Goal: Information Seeking & Learning: Learn about a topic

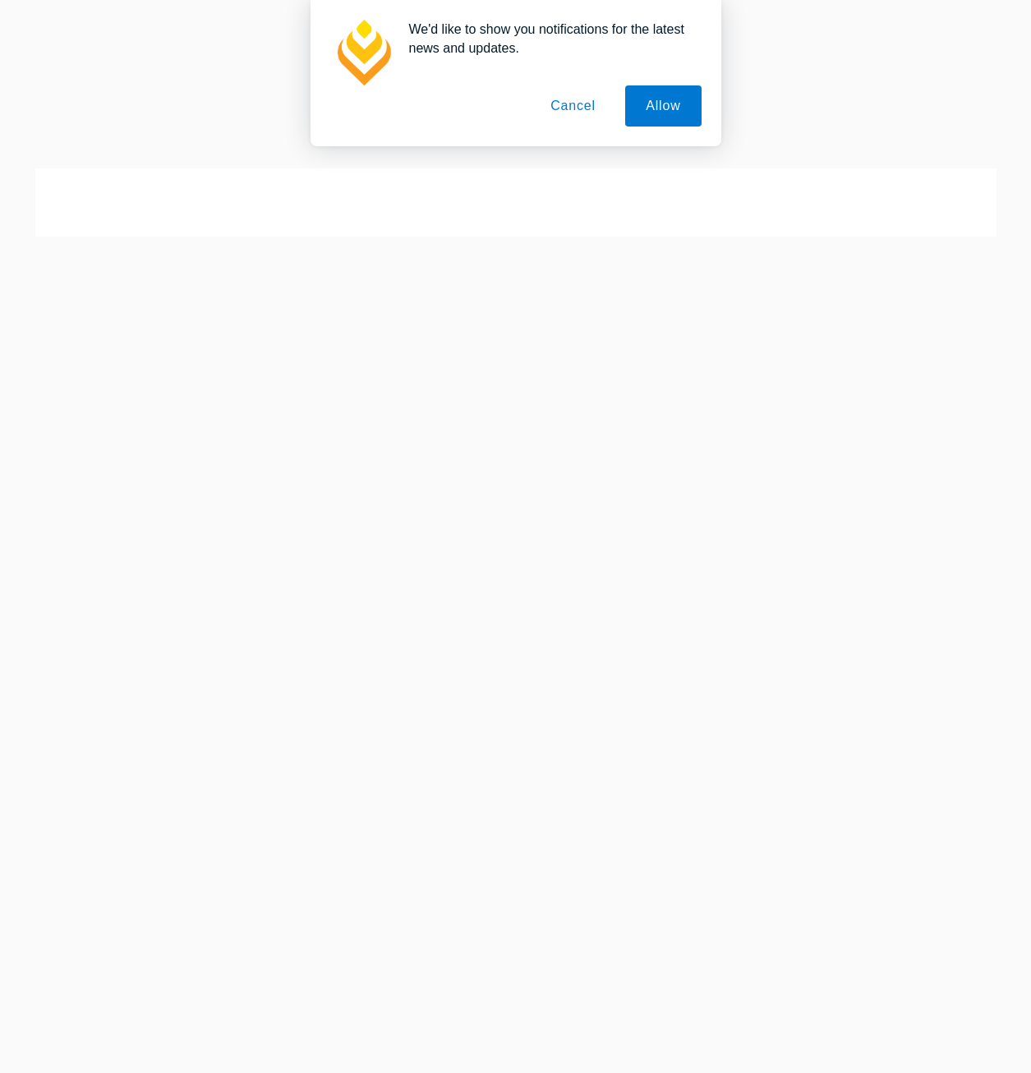
click at [880, 9] on div "We'd like to show you notifications for the latest news and updates. Allow Canc…" at bounding box center [515, 73] width 1031 height 146
click at [554, 113] on button "Cancel" at bounding box center [573, 105] width 86 height 41
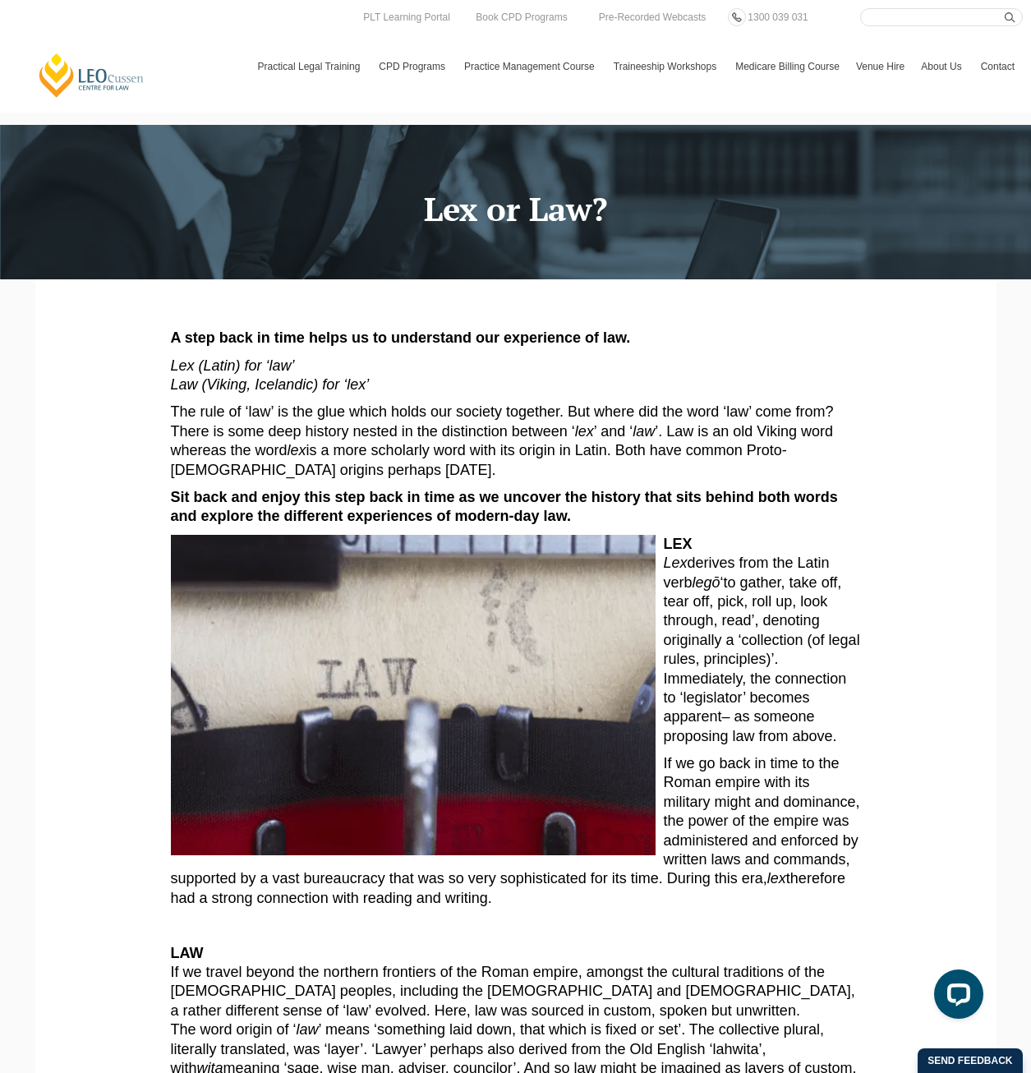
drag, startPoint x: 744, startPoint y: 558, endPoint x: 802, endPoint y: 910, distance: 357.1
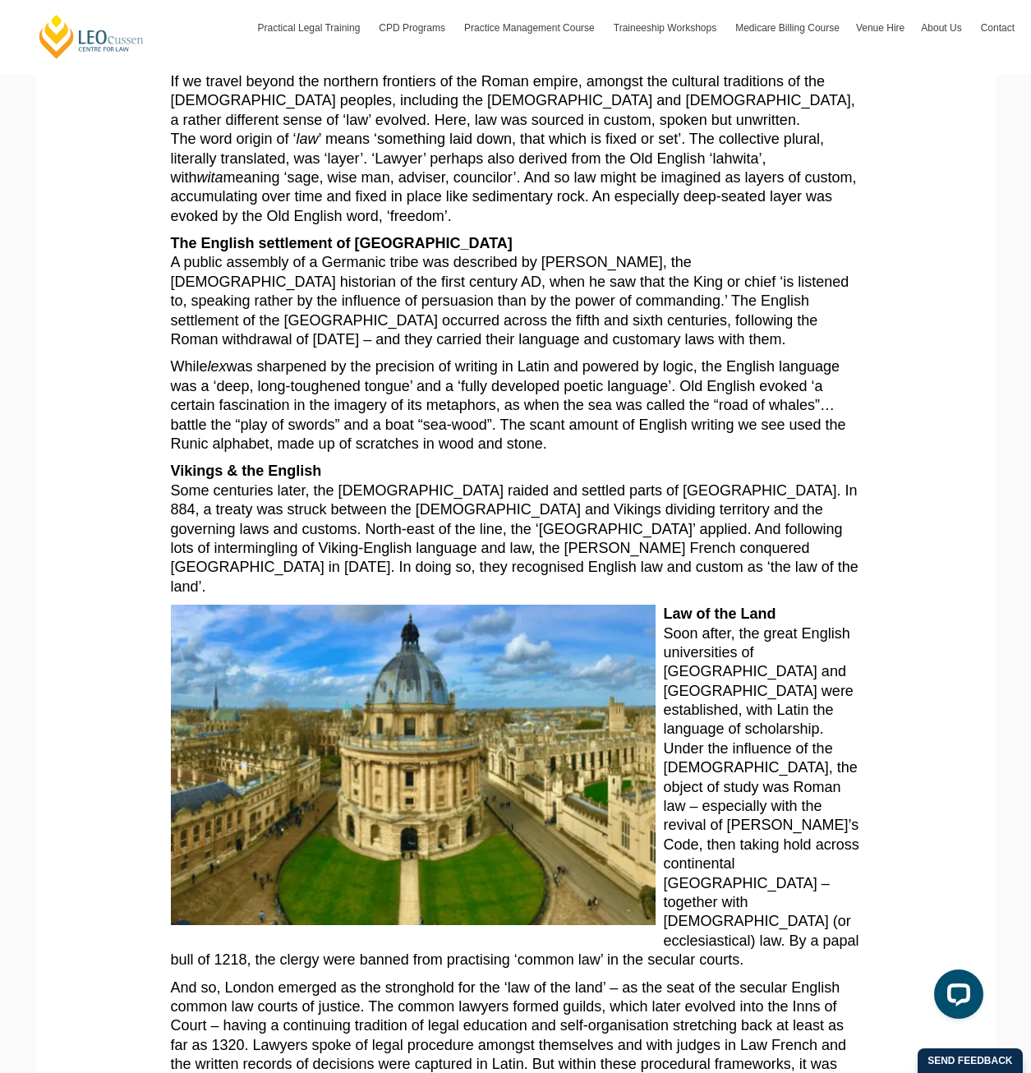
scroll to position [1150, 0]
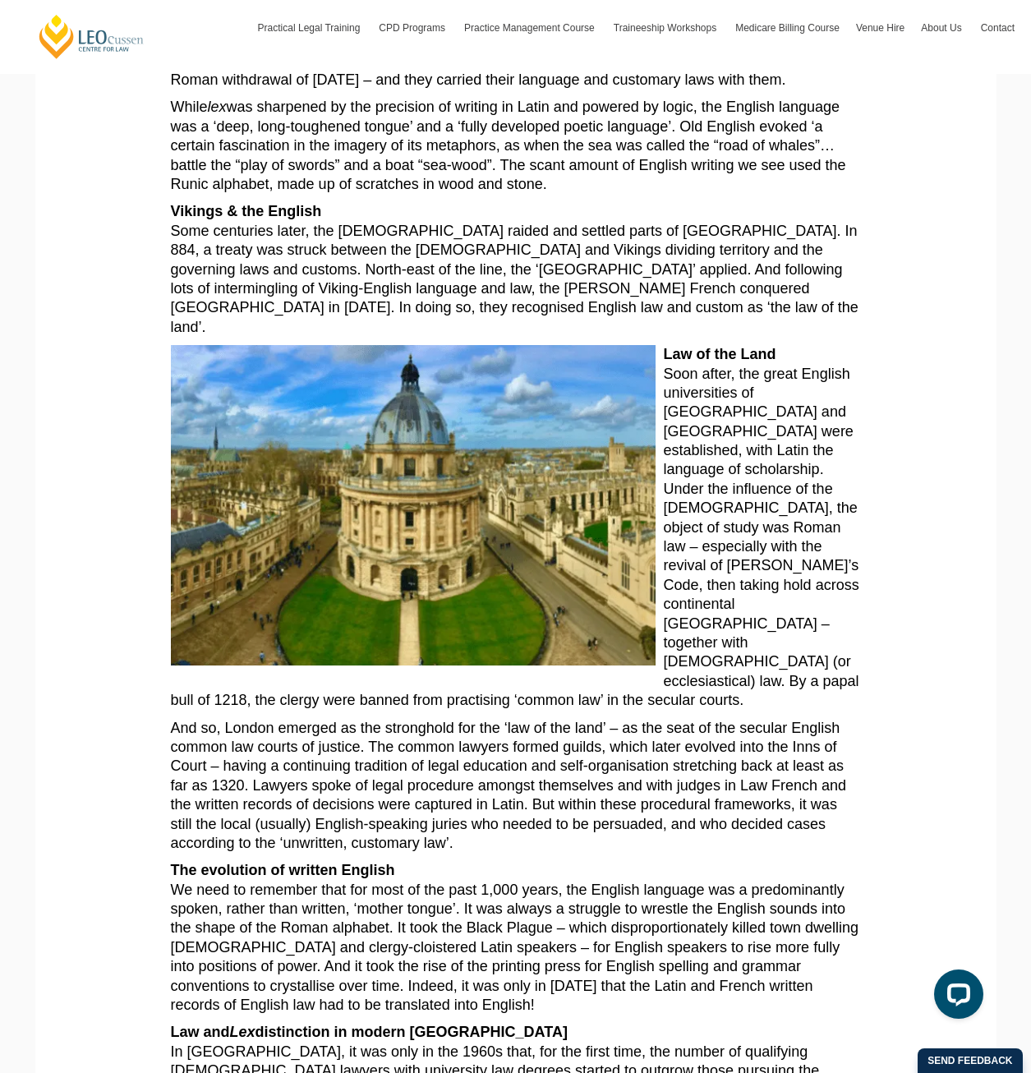
drag, startPoint x: 744, startPoint y: 523, endPoint x: 779, endPoint y: 799, distance: 278.2
click at [779, 799] on article "A step back in time helps us to understand our experience of law. Lex (Latin) f…" at bounding box center [516, 697] width 690 height 3038
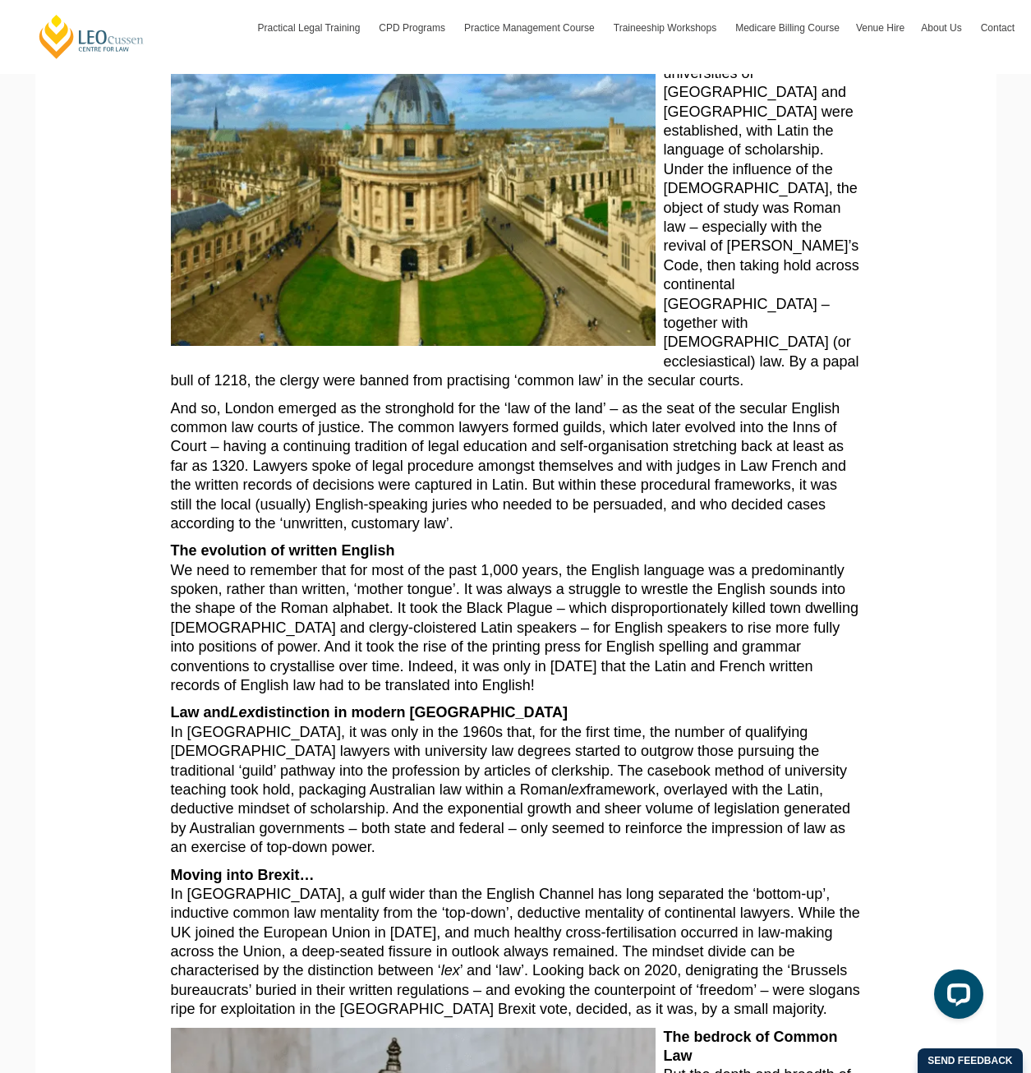
scroll to position [1479, 0]
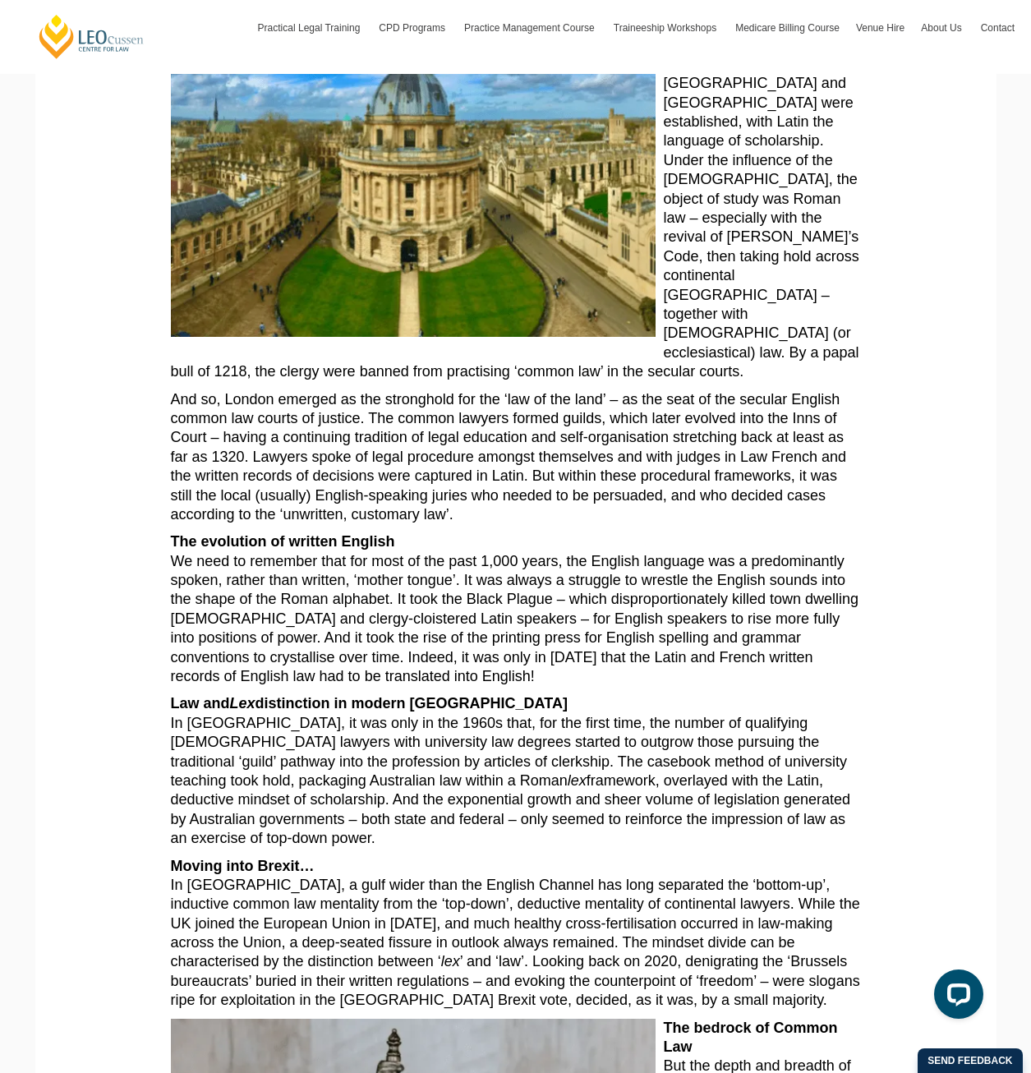
click at [401, 587] on p "The evolution of written English We need to remember that for most of the past …" at bounding box center [516, 609] width 690 height 154
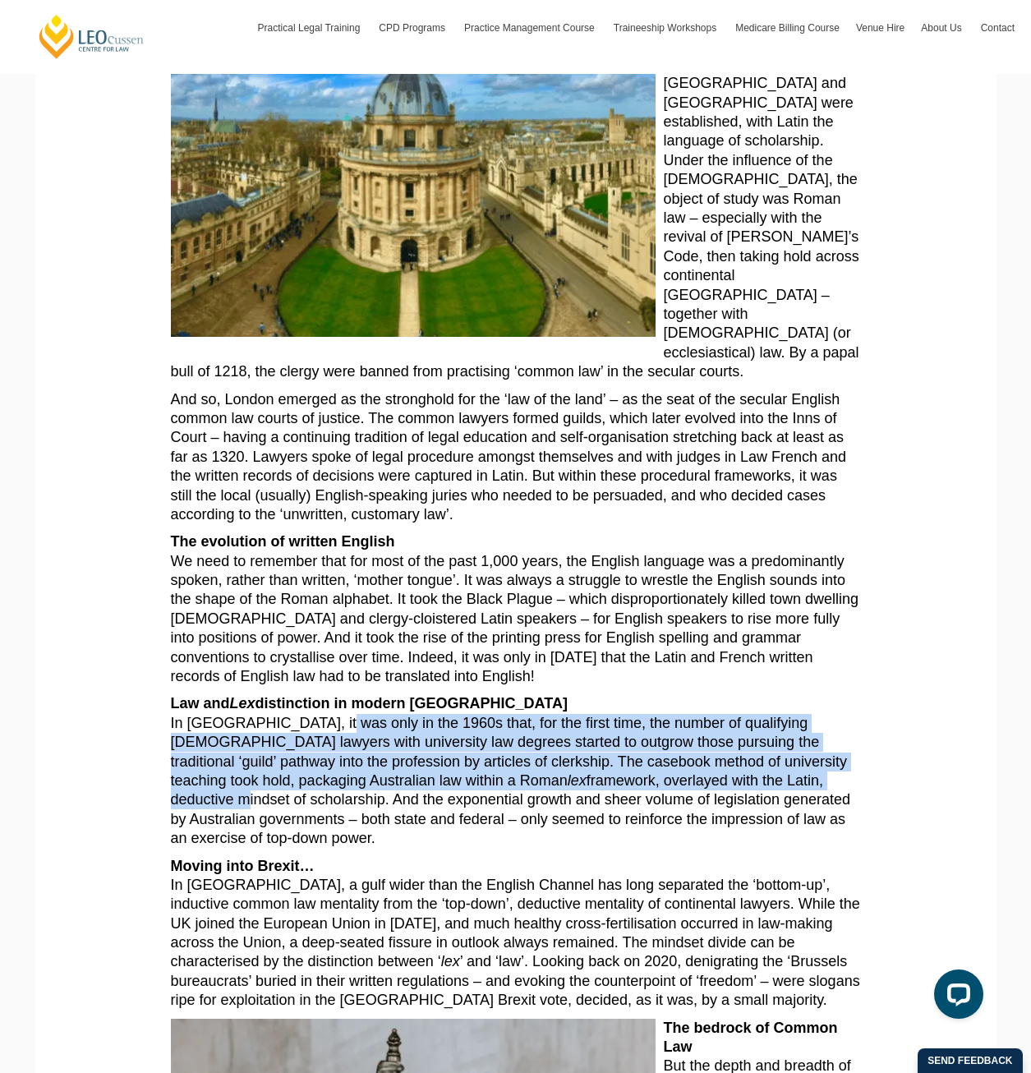
drag, startPoint x: 329, startPoint y: 679, endPoint x: 702, endPoint y: 727, distance: 376.1
click at [702, 727] on p "Law and Lex distinction in modern Australia In Australia, it was only in the 19…" at bounding box center [516, 771] width 690 height 154
click at [502, 702] on p "Law and Lex distinction in modern Australia In Australia, it was only in the 19…" at bounding box center [516, 771] width 690 height 154
click at [417, 711] on p "Law and Lex distinction in modern Australia In Australia, it was only in the 19…" at bounding box center [516, 771] width 690 height 154
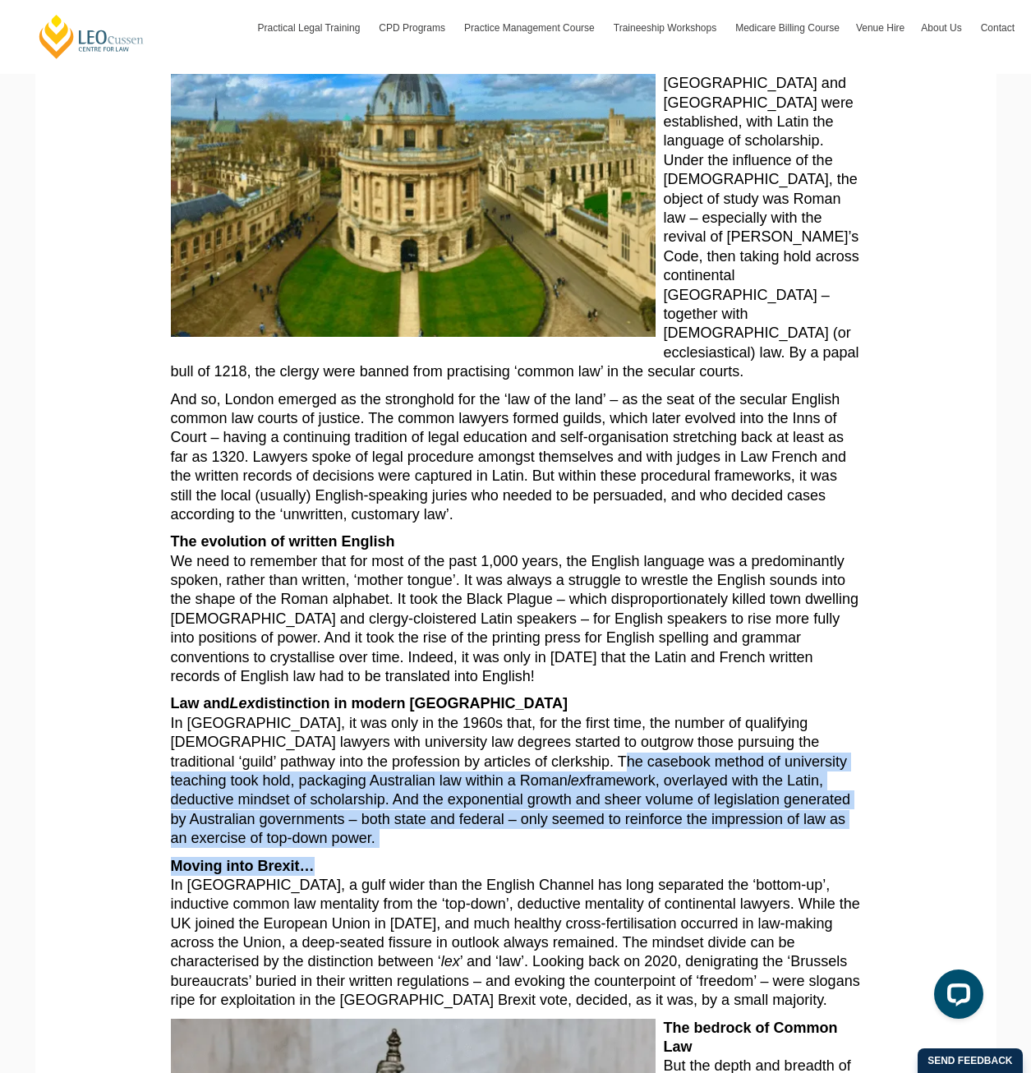
drag, startPoint x: 516, startPoint y: 715, endPoint x: 607, endPoint y: 776, distance: 109.6
click at [607, 776] on article "A step back in time helps us to understand our experience of law. Lex (Latin) f…" at bounding box center [516, 369] width 690 height 3038
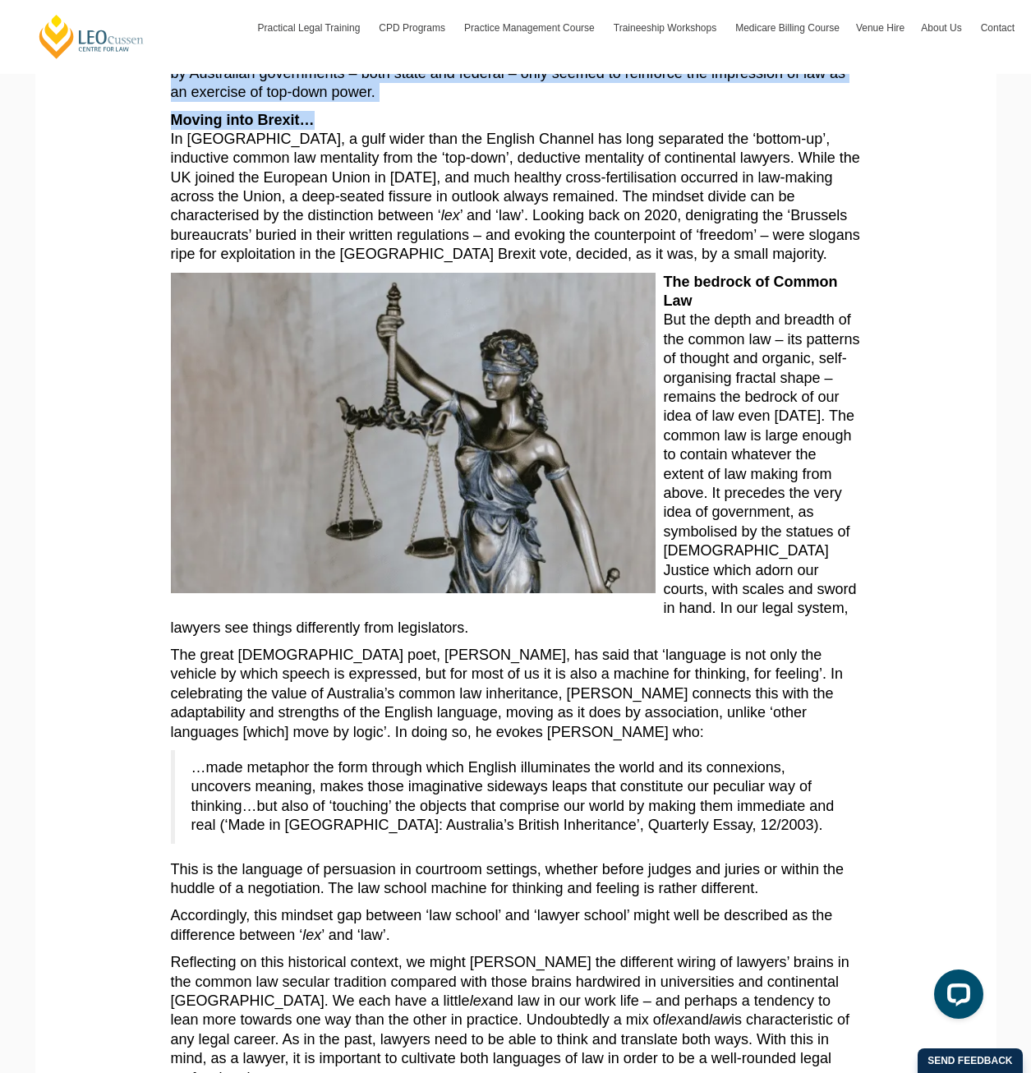
scroll to position [2465, 0]
